Goal: Transaction & Acquisition: Purchase product/service

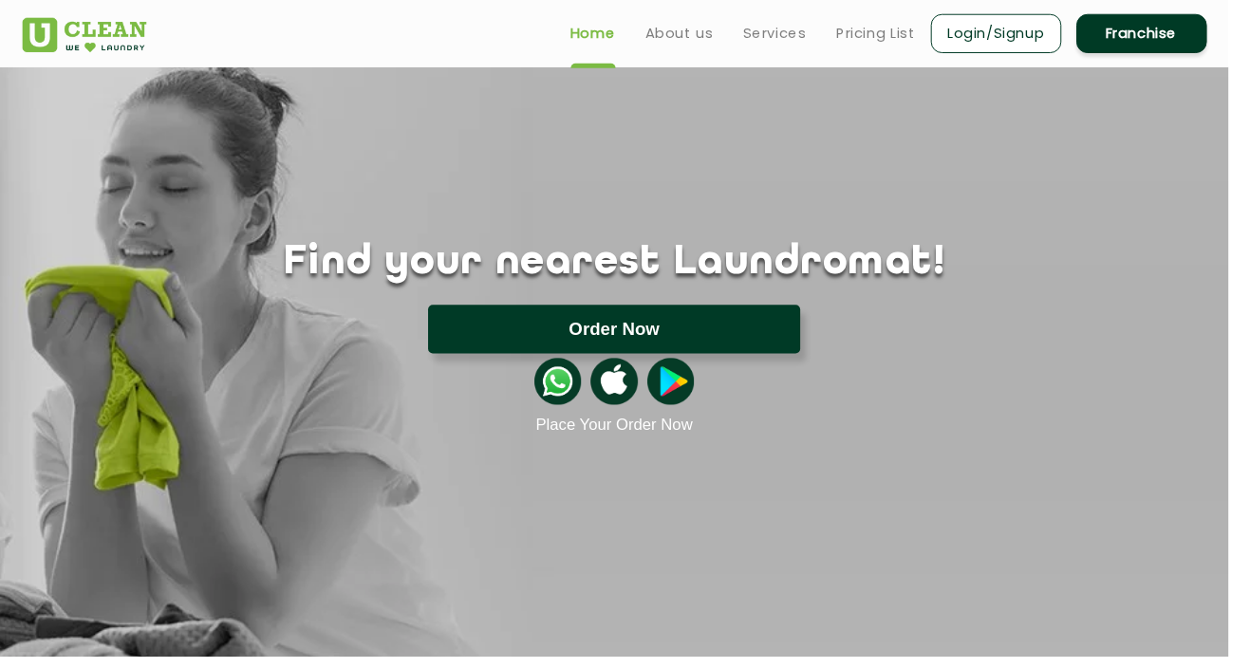
click at [477, 329] on button "Order Now" at bounding box center [625, 334] width 379 height 49
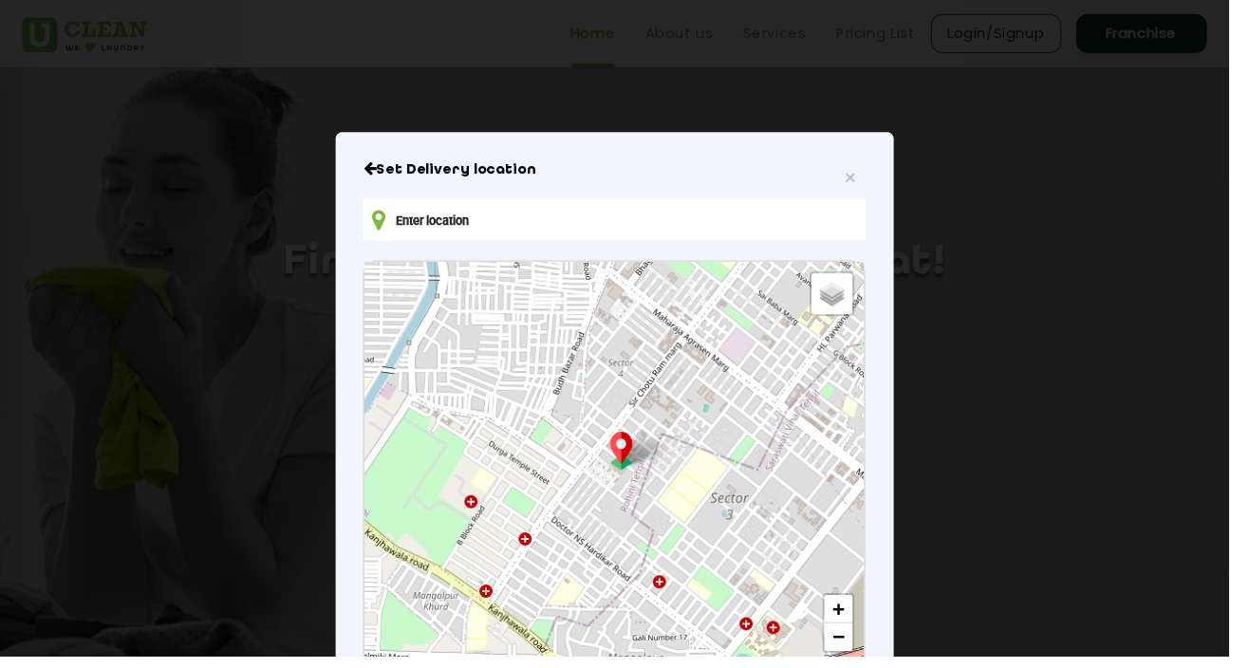
type input "FJCG+JCP, Lal Kuan, Jhansi, Uttar Pradesh 284128, India"
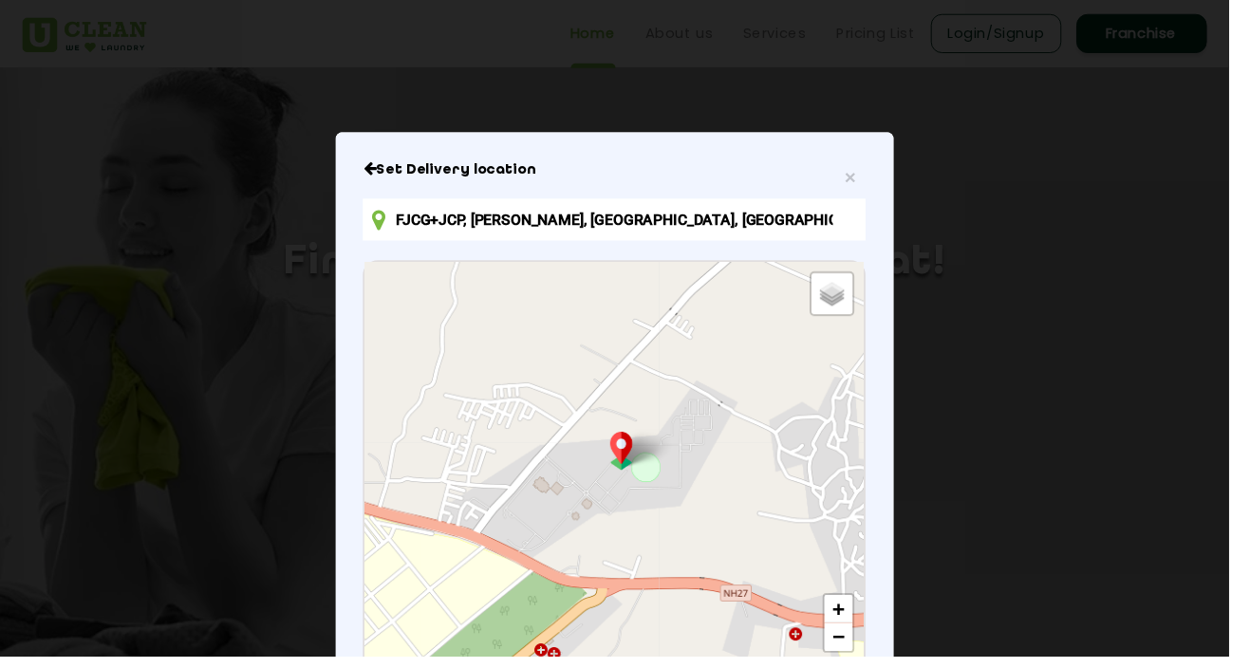
click at [645, 472] on div "Default Satellite + − Leaflet | © OpenStreetMap contributors" at bounding box center [624, 478] width 507 height 422
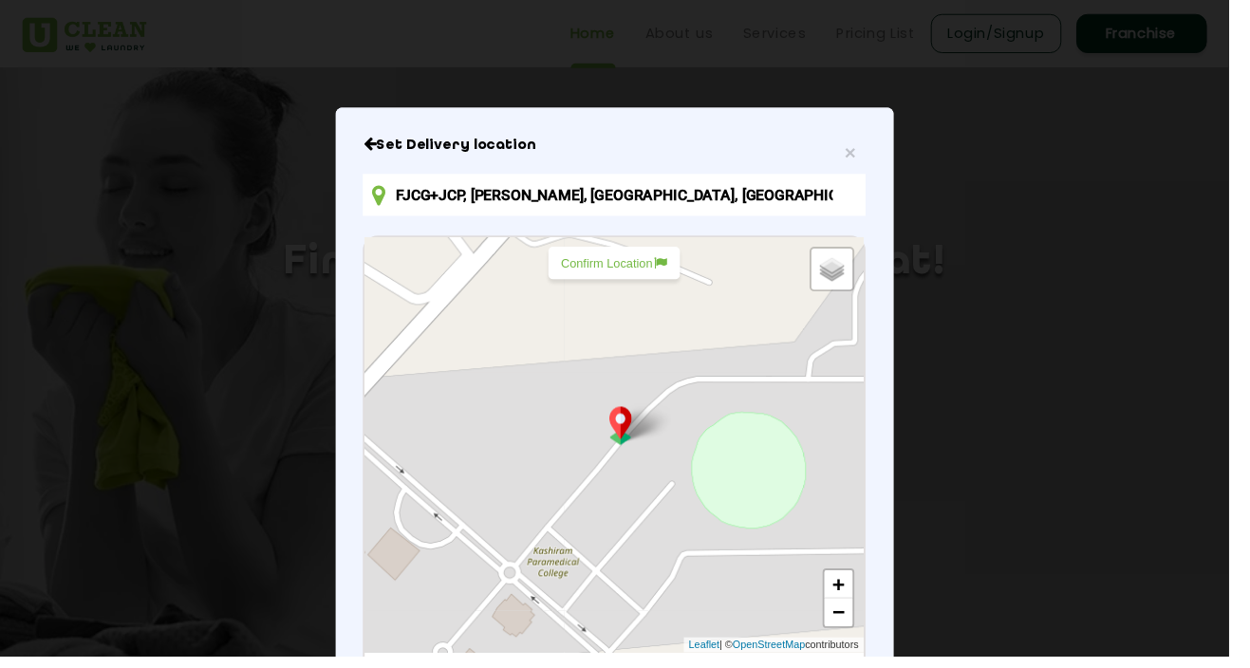
click at [625, 275] on p "Confirm Location" at bounding box center [624, 268] width 108 height 14
click at [870, 162] on span "×" at bounding box center [864, 155] width 11 height 22
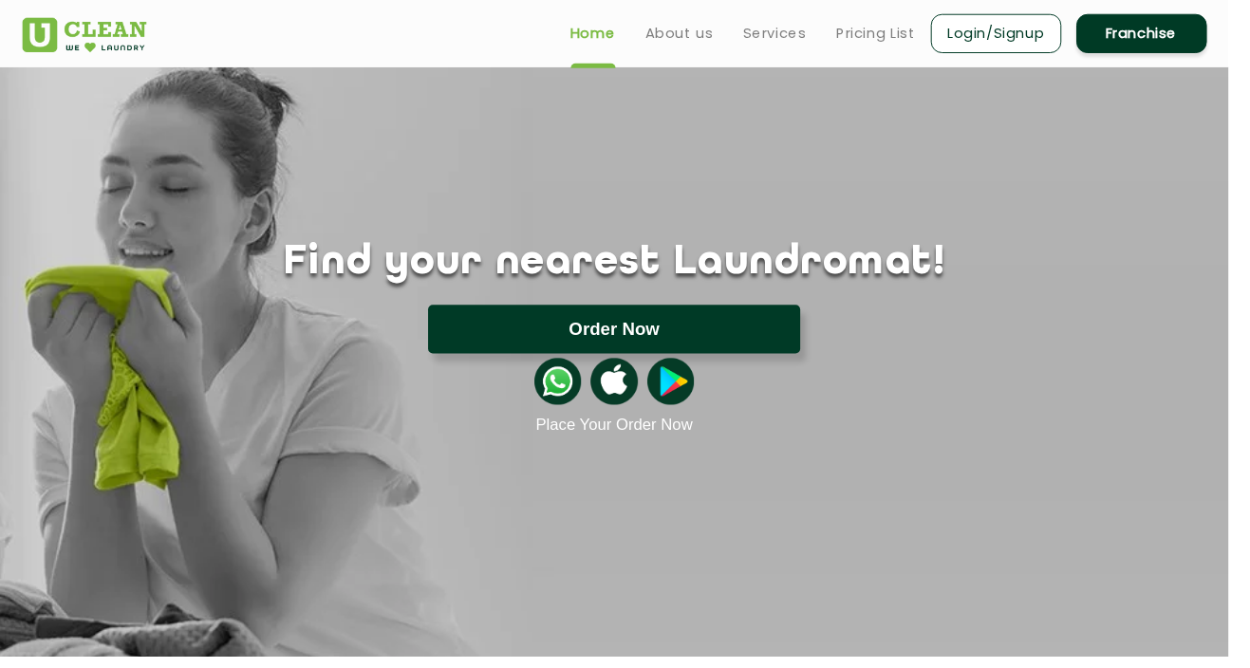
click at [500, 347] on button "Order Now" at bounding box center [625, 334] width 379 height 49
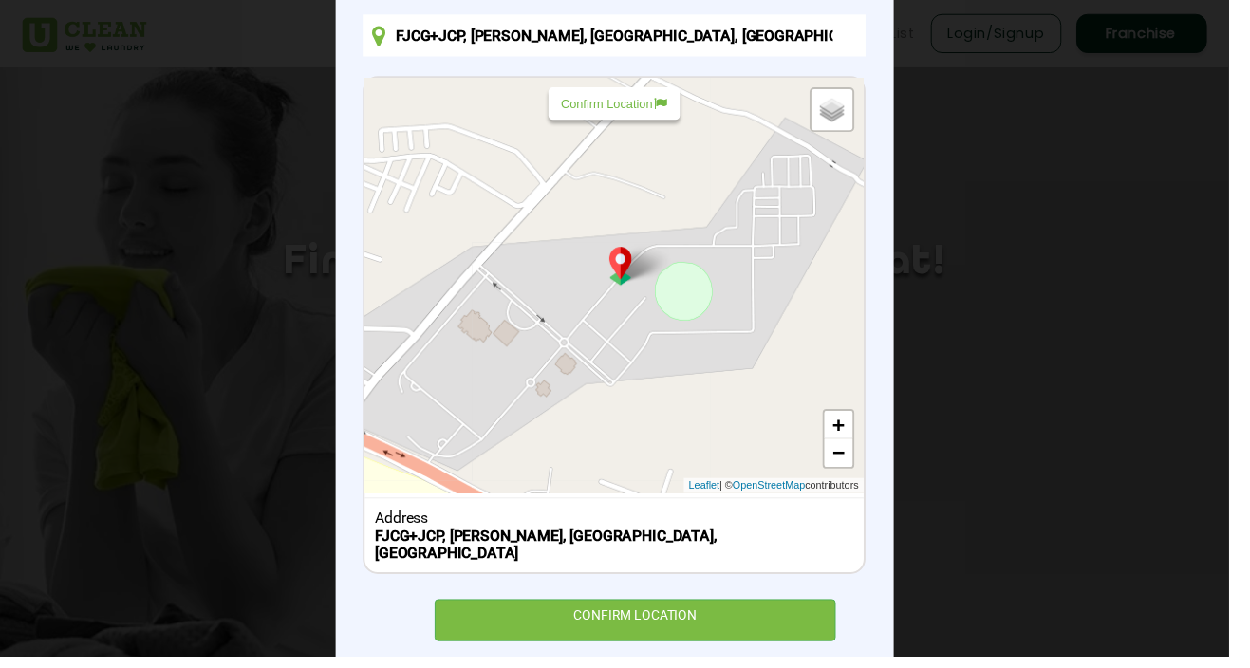
scroll to position [214, 0]
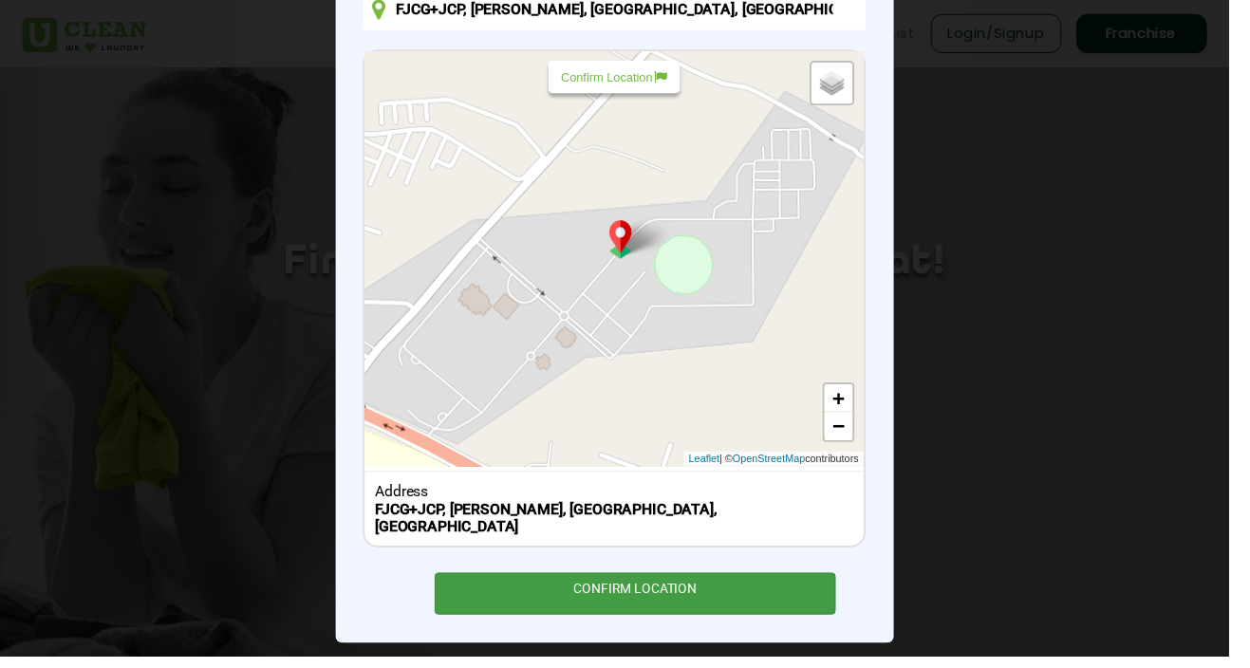
click at [524, 585] on div "CONFIRM LOCATION" at bounding box center [646, 604] width 409 height 43
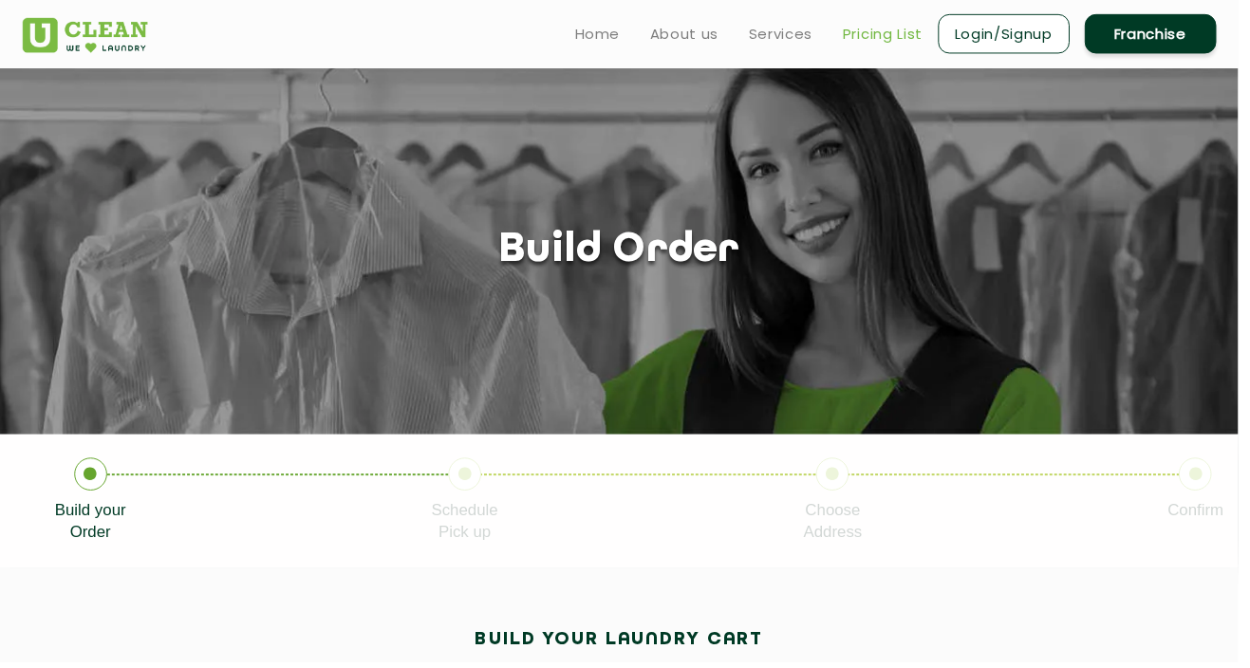
click at [893, 23] on link "Pricing List" at bounding box center [891, 34] width 81 height 23
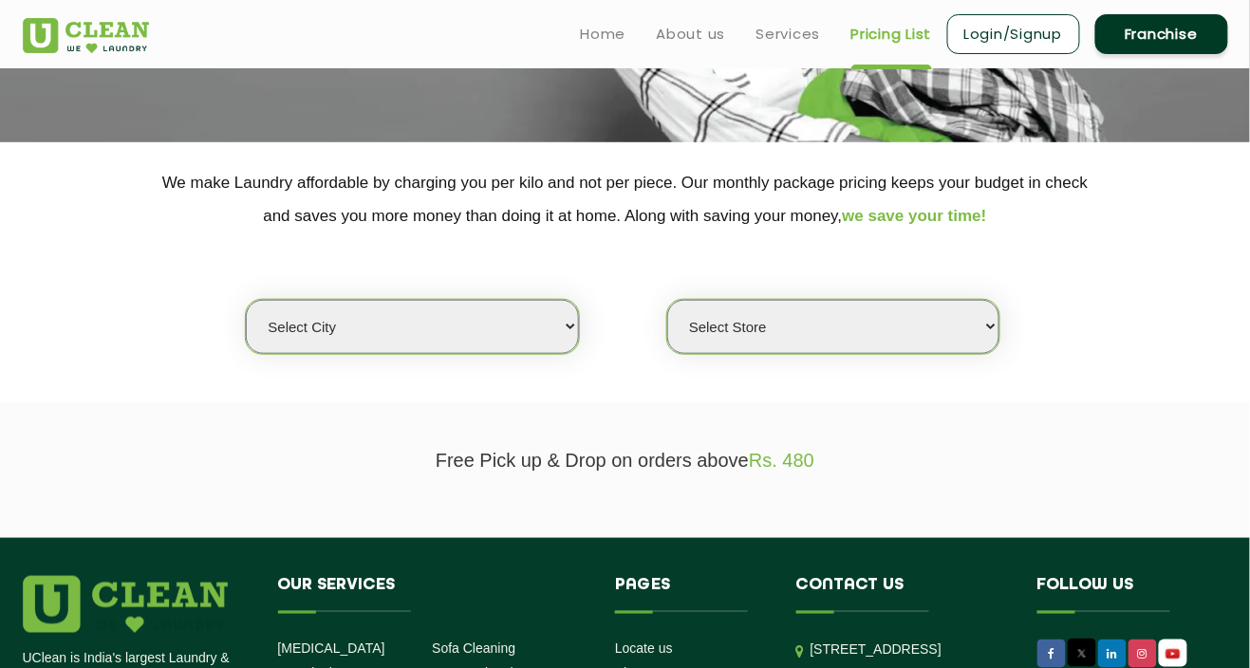
scroll to position [300, 0]
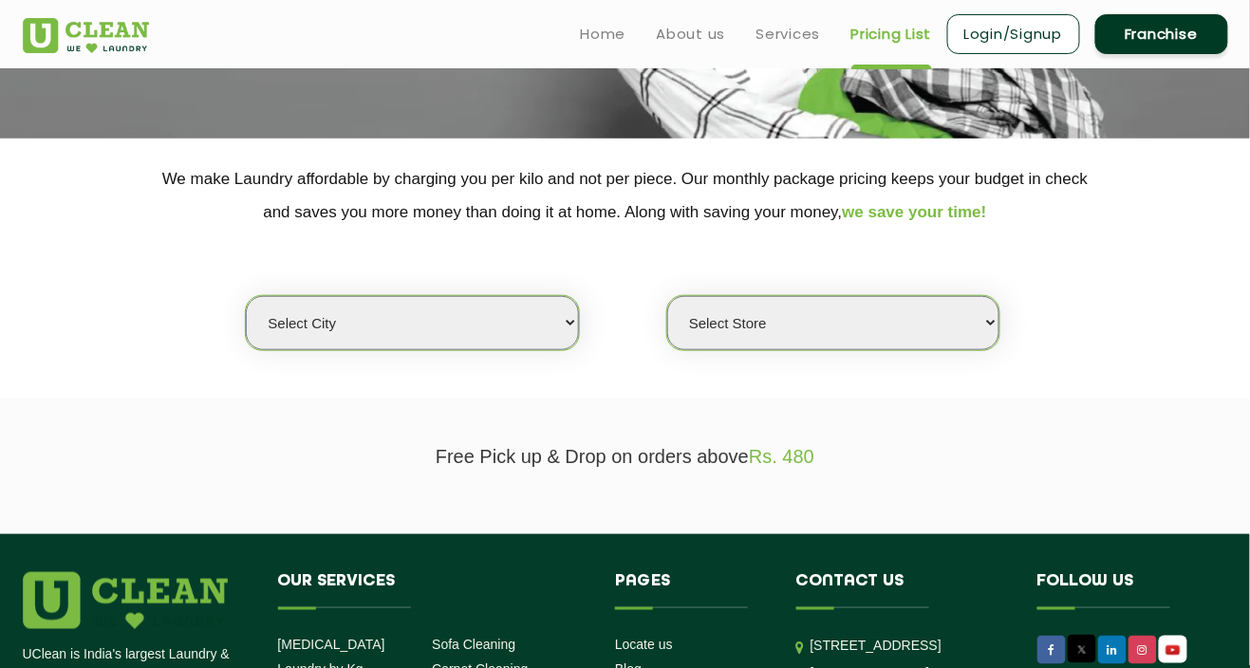
click at [318, 328] on select "Select city Aalo Abu Dhabi Agartala Agra Ahmedabad Akola Aligarh Alwar - UClean…" at bounding box center [412, 323] width 332 height 54
select select "206"
click at [246, 296] on select "Select city Aalo Abu Dhabi Agartala Agra Ahmedabad Akola Aligarh Alwar - UClean…" at bounding box center [412, 323] width 332 height 54
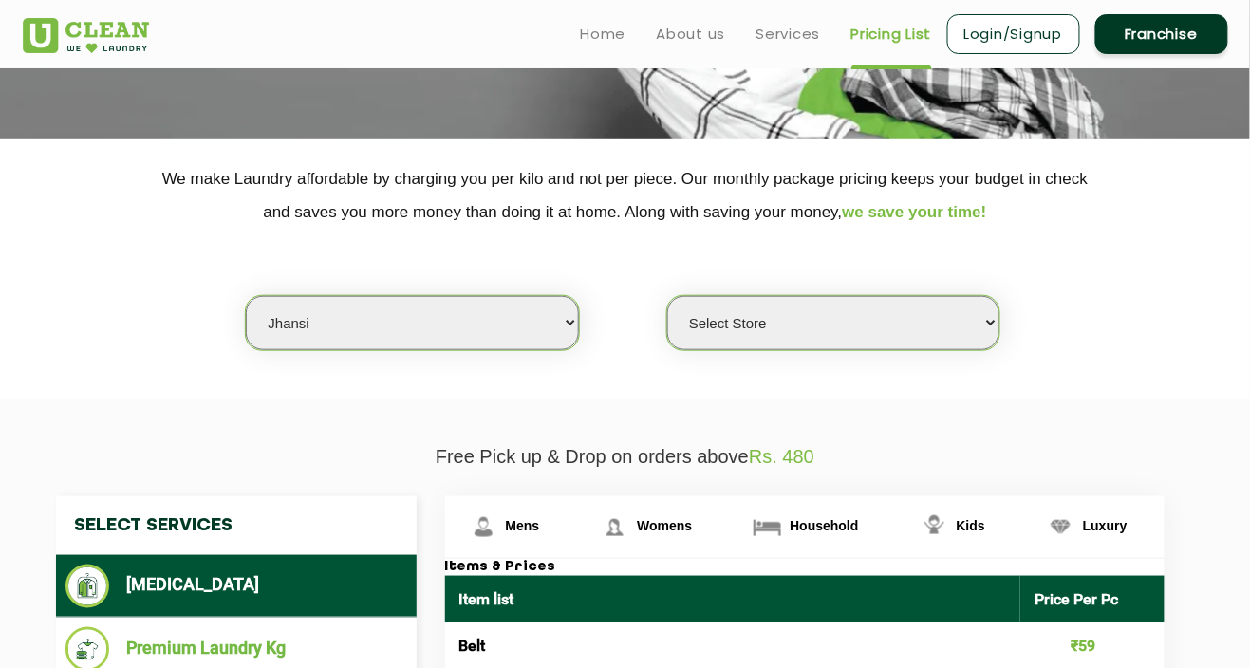
click at [714, 310] on select "Select Store UClean Virangana Nagar" at bounding box center [833, 323] width 332 height 54
select select "610"
click at [667, 296] on select "Select Store UClean Virangana Nagar" at bounding box center [833, 323] width 332 height 54
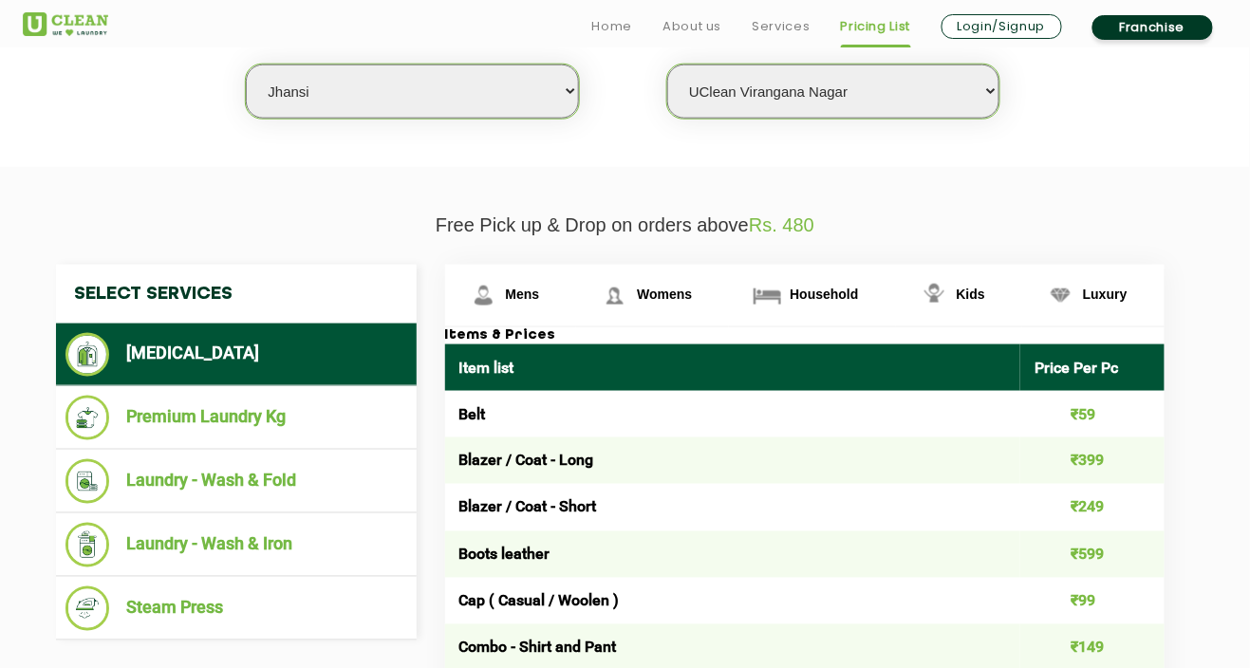
scroll to position [541, 0]
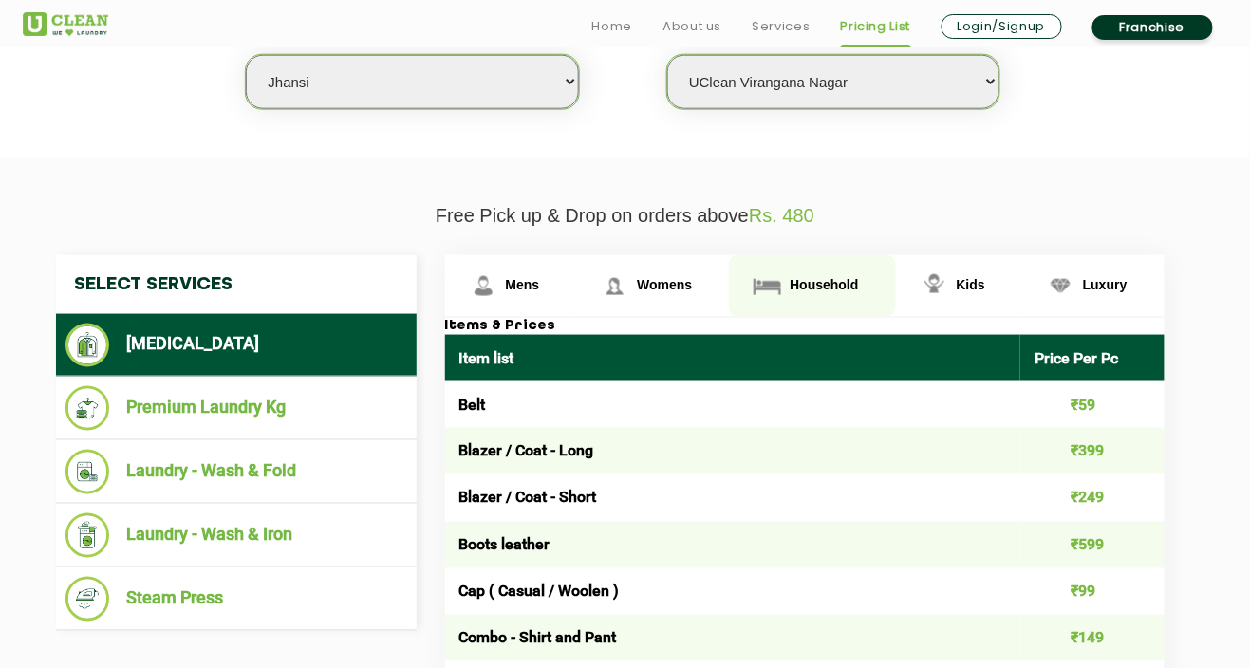
click at [797, 273] on link "Household" at bounding box center [812, 286] width 166 height 62
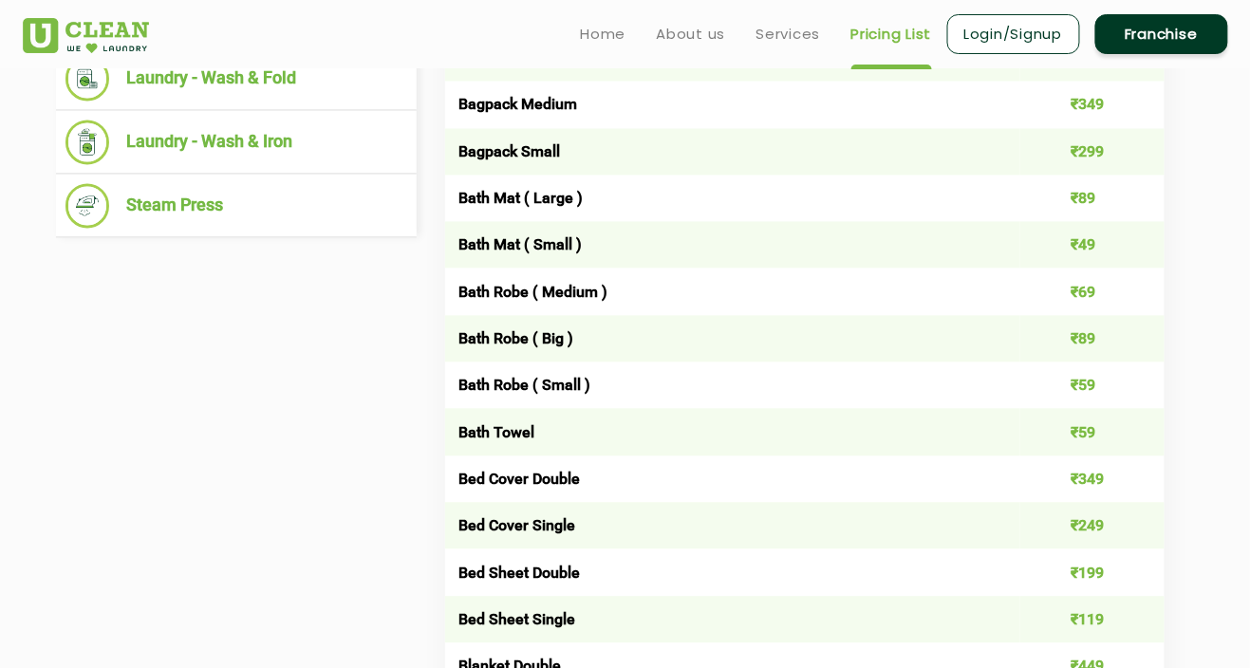
scroll to position [0, 0]
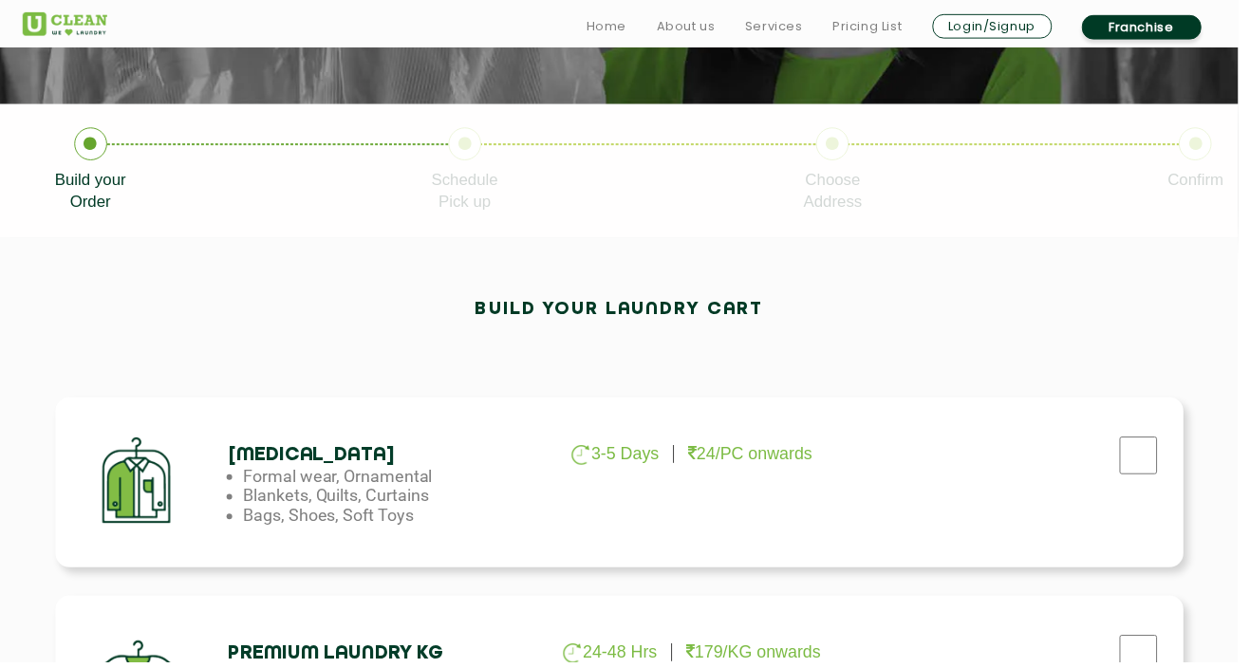
scroll to position [334, 0]
click at [1148, 468] on input "checkbox" at bounding box center [1149, 459] width 47 height 38
checkbox input "true"
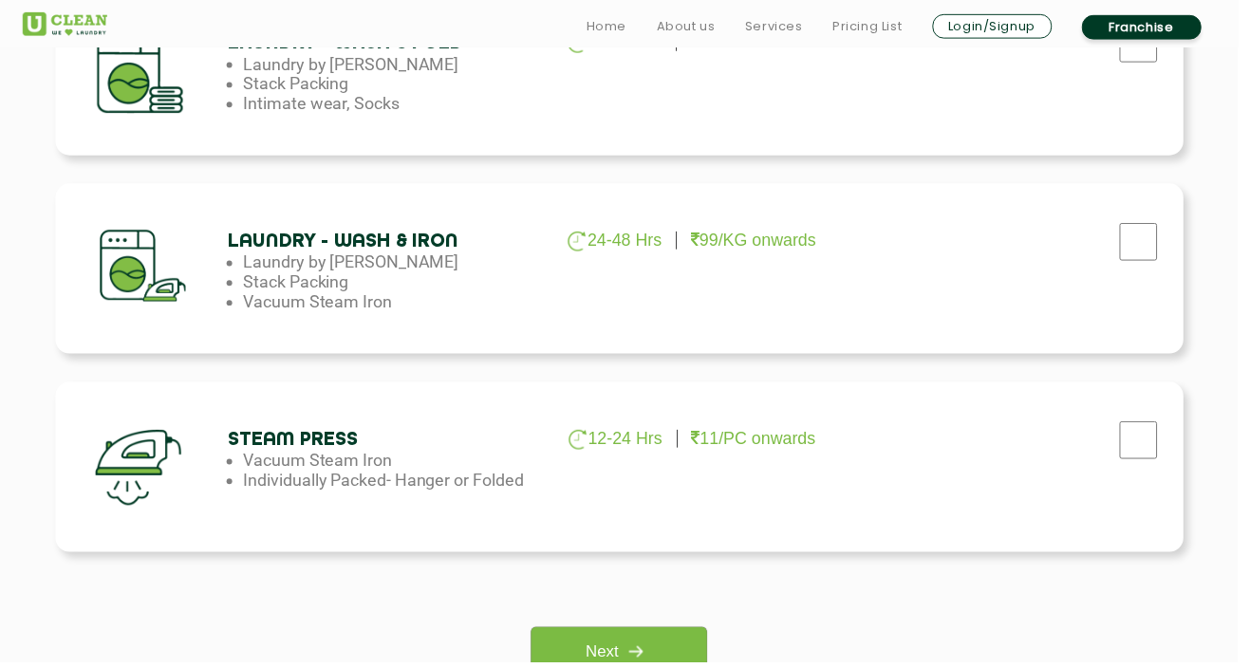
scroll to position [1151, 0]
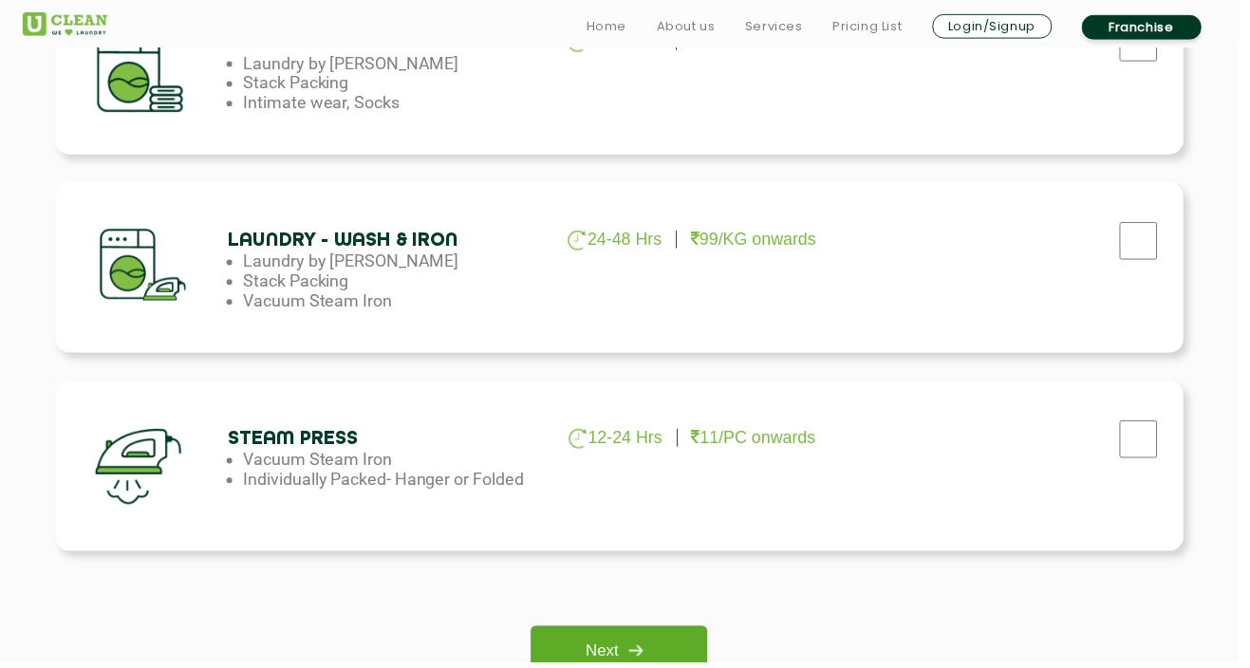
click at [574, 659] on link "Next" at bounding box center [624, 658] width 177 height 52
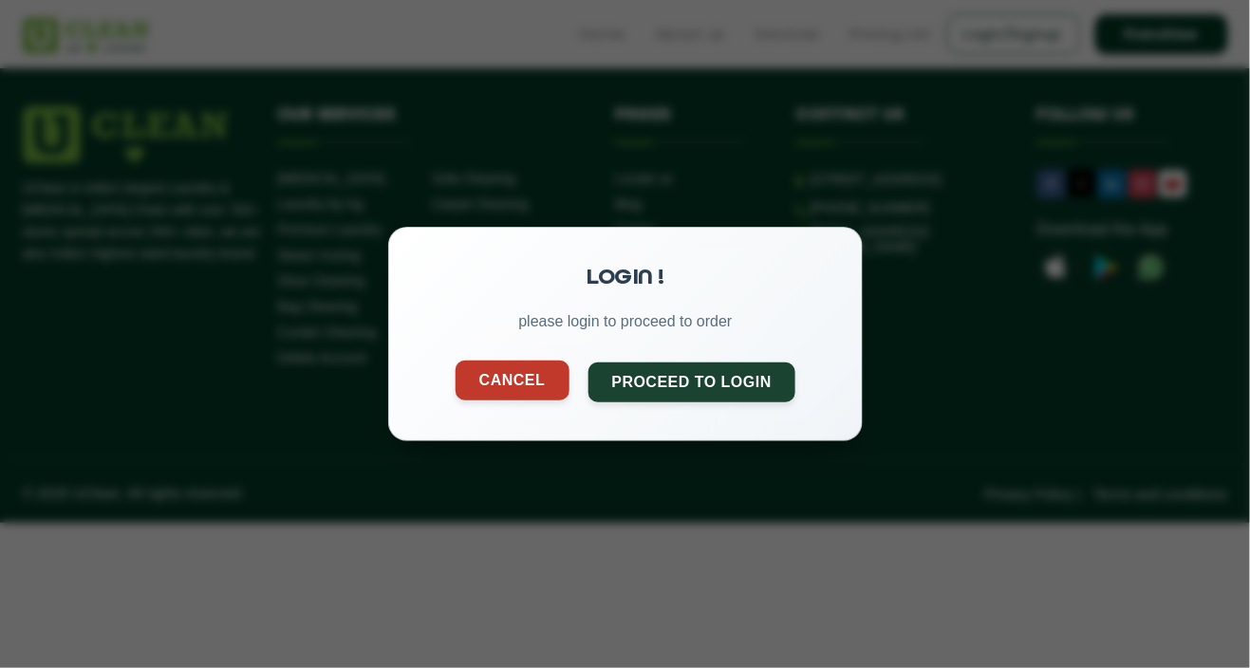
click at [507, 401] on button "Cancel" at bounding box center [512, 381] width 114 height 40
